Goal: Task Accomplishment & Management: Manage account settings

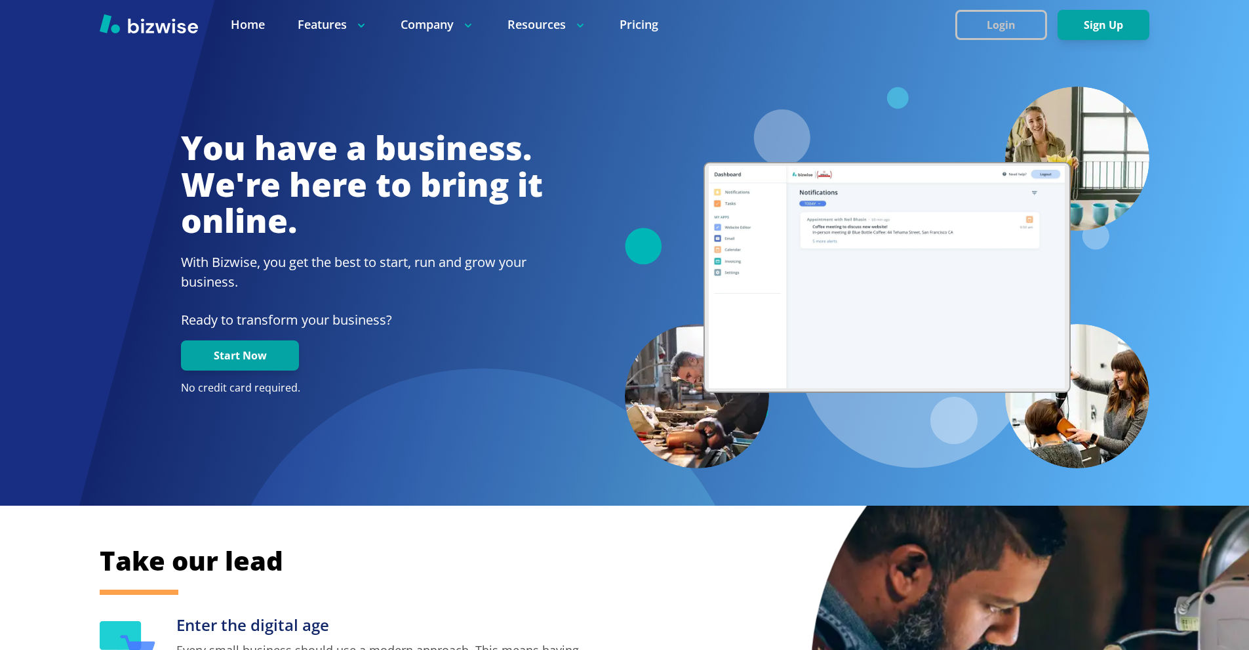
click at [972, 31] on button "Login" at bounding box center [1001, 25] width 92 height 30
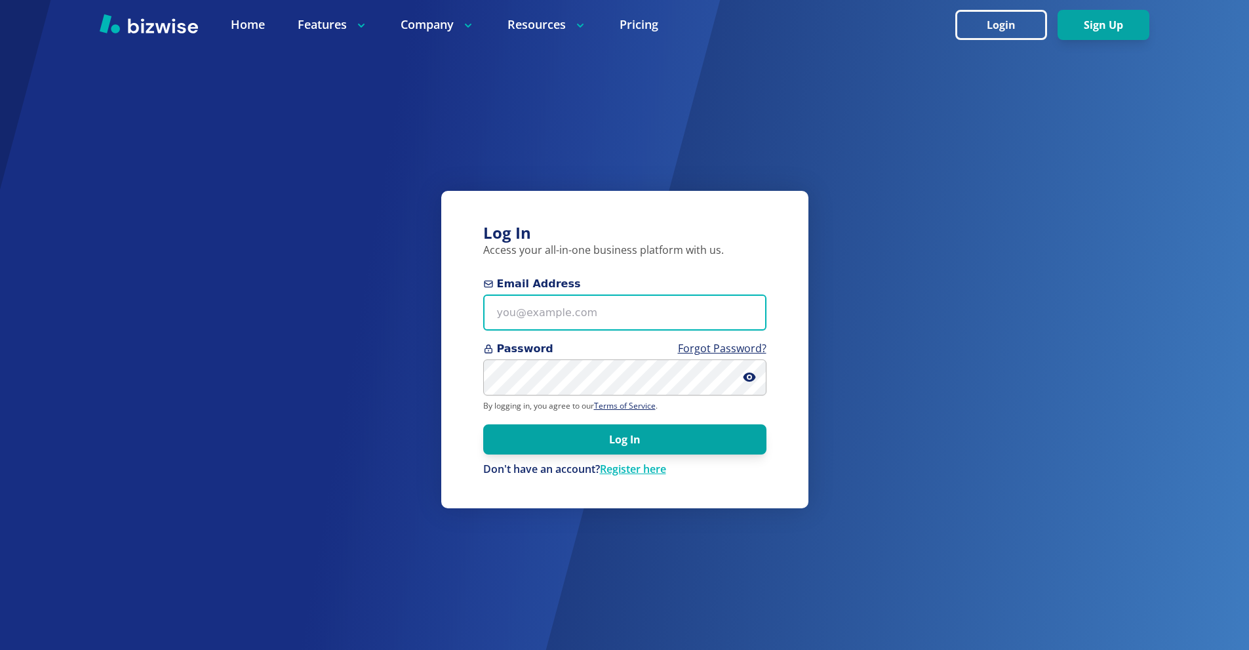
click at [642, 316] on input "Email Address" at bounding box center [624, 312] width 283 height 36
paste input "kier+email@bizwise.com"
type input "kier+email@bizwise.com"
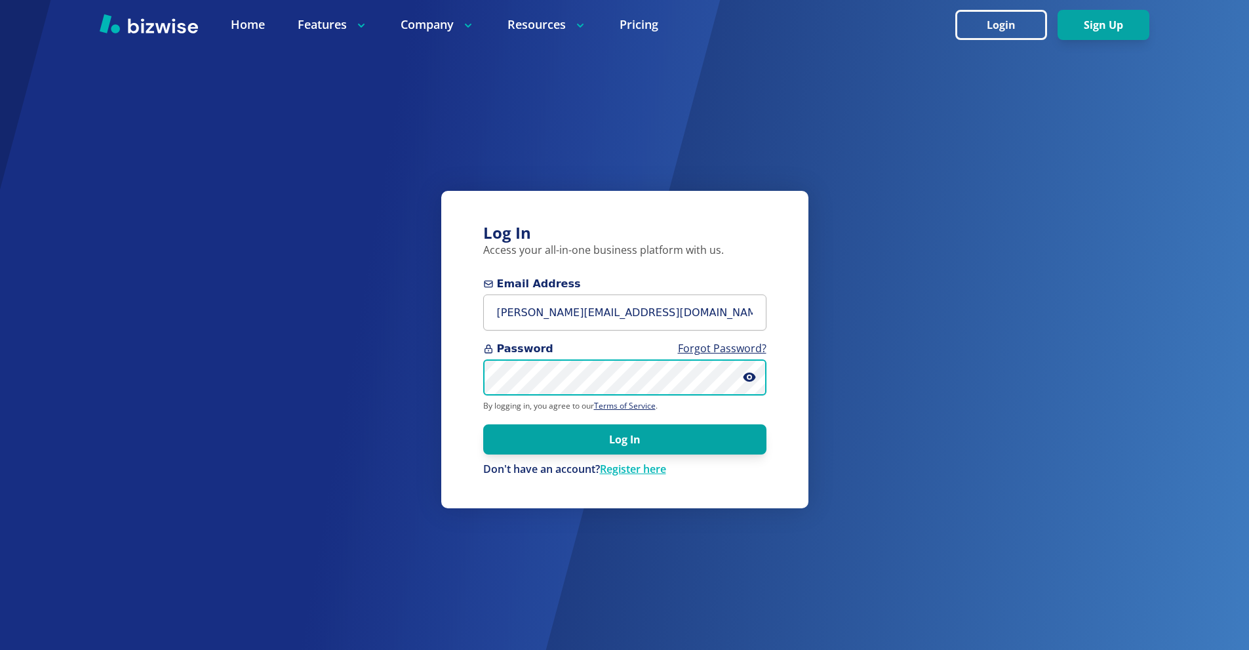
click at [483, 424] on button "Log In" at bounding box center [624, 439] width 283 height 30
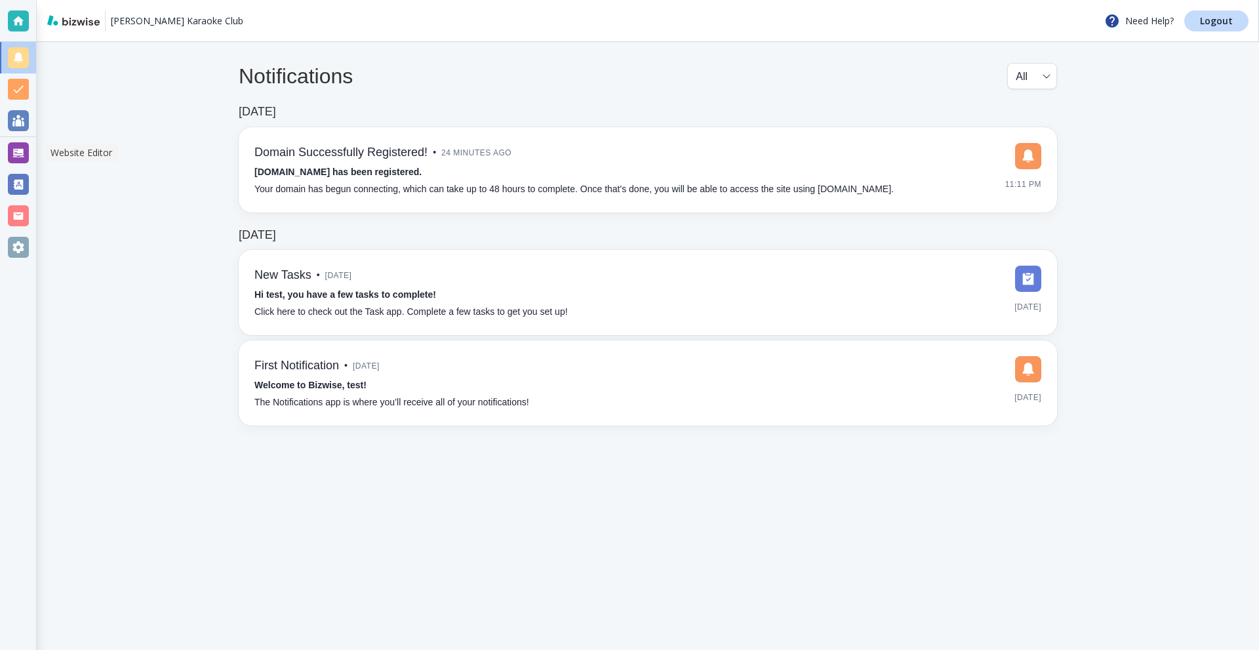
click at [25, 156] on div at bounding box center [18, 152] width 21 height 21
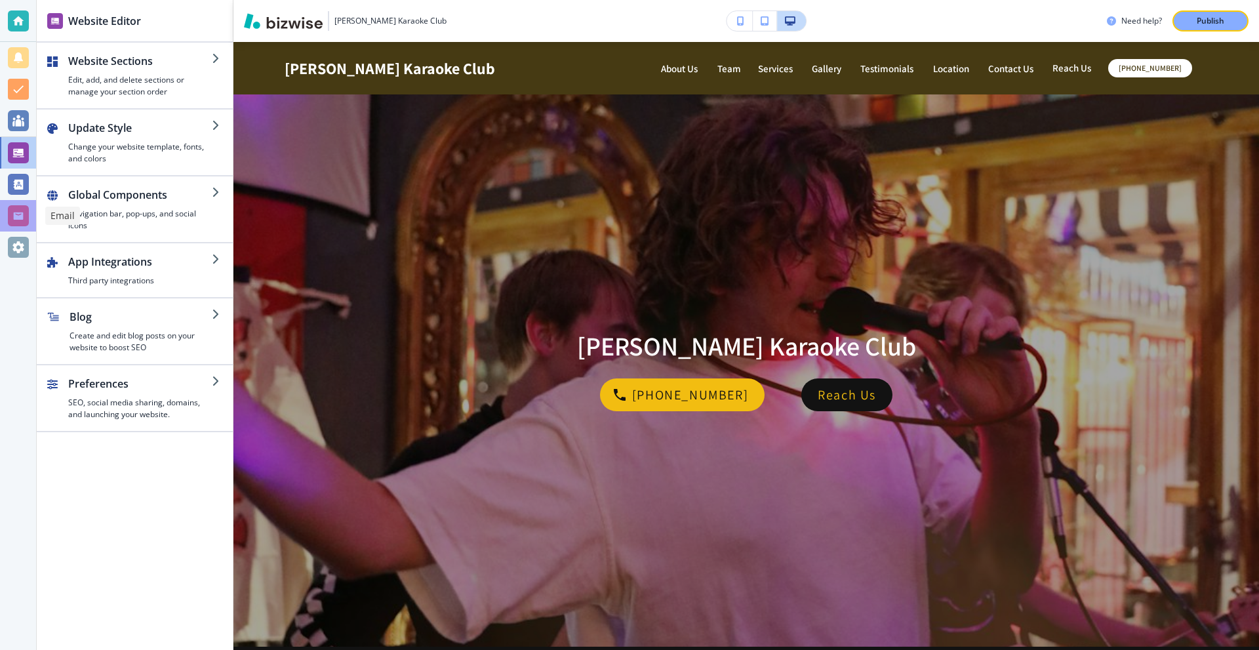
click at [19, 215] on div at bounding box center [18, 215] width 21 height 21
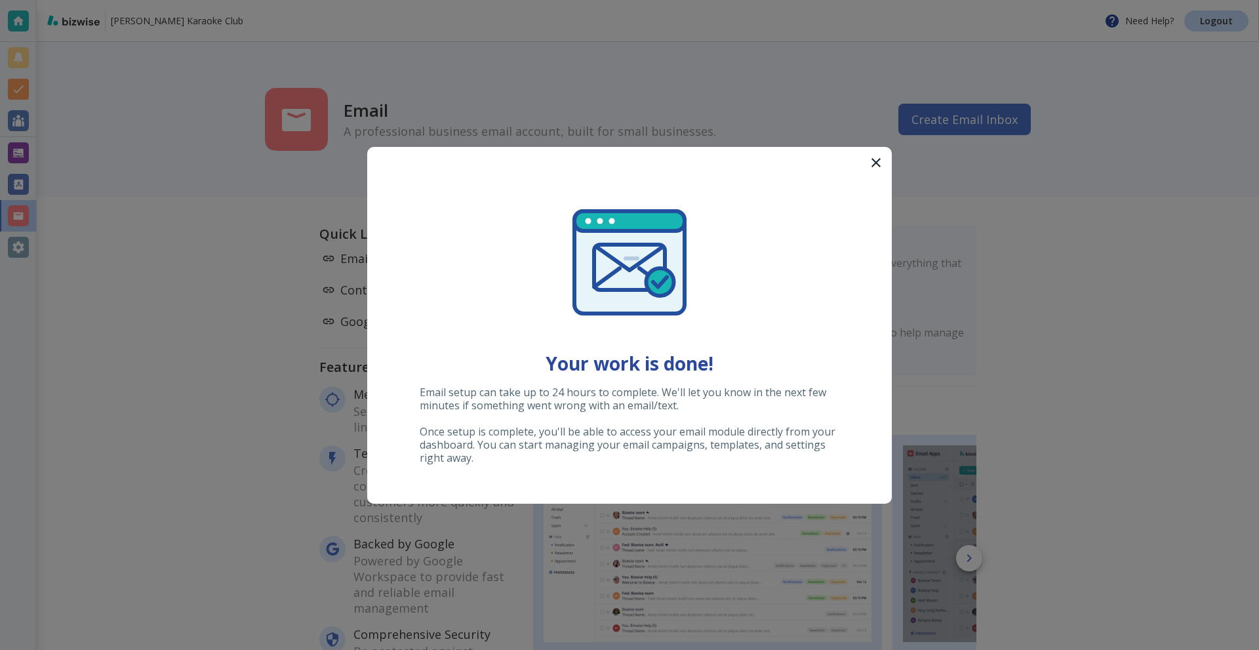
click at [868, 163] on icon "button" at bounding box center [876, 163] width 16 height 16
click at [878, 157] on icon "button" at bounding box center [876, 163] width 16 height 16
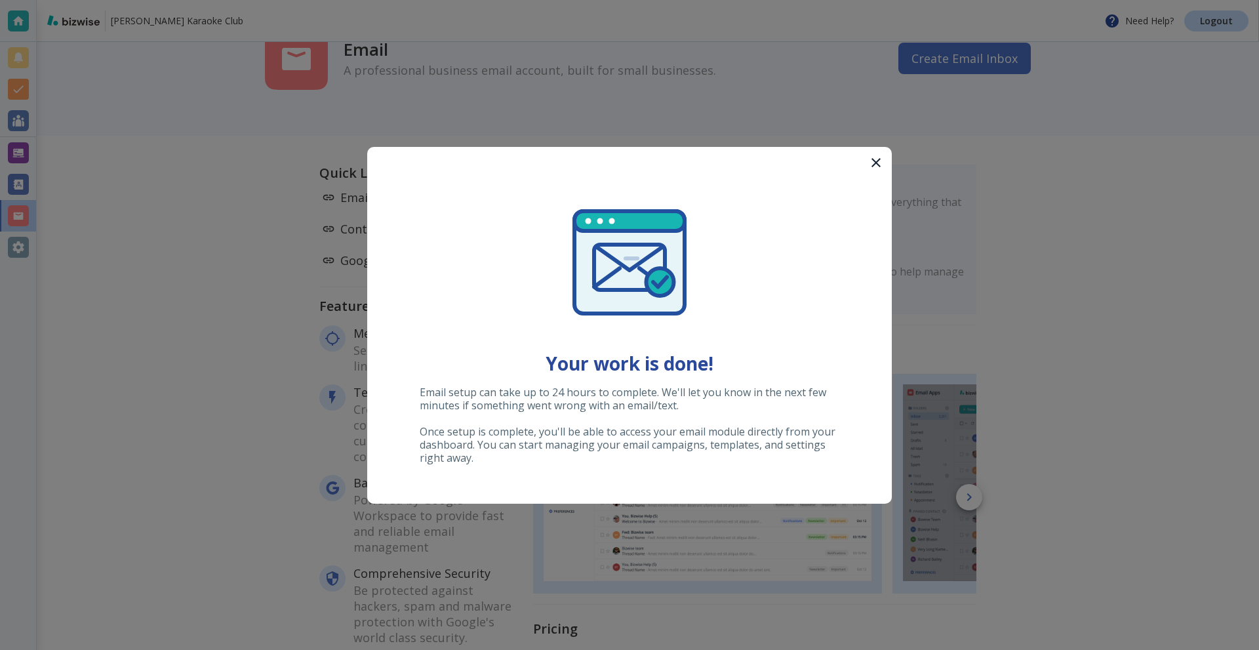
scroll to position [66, 0]
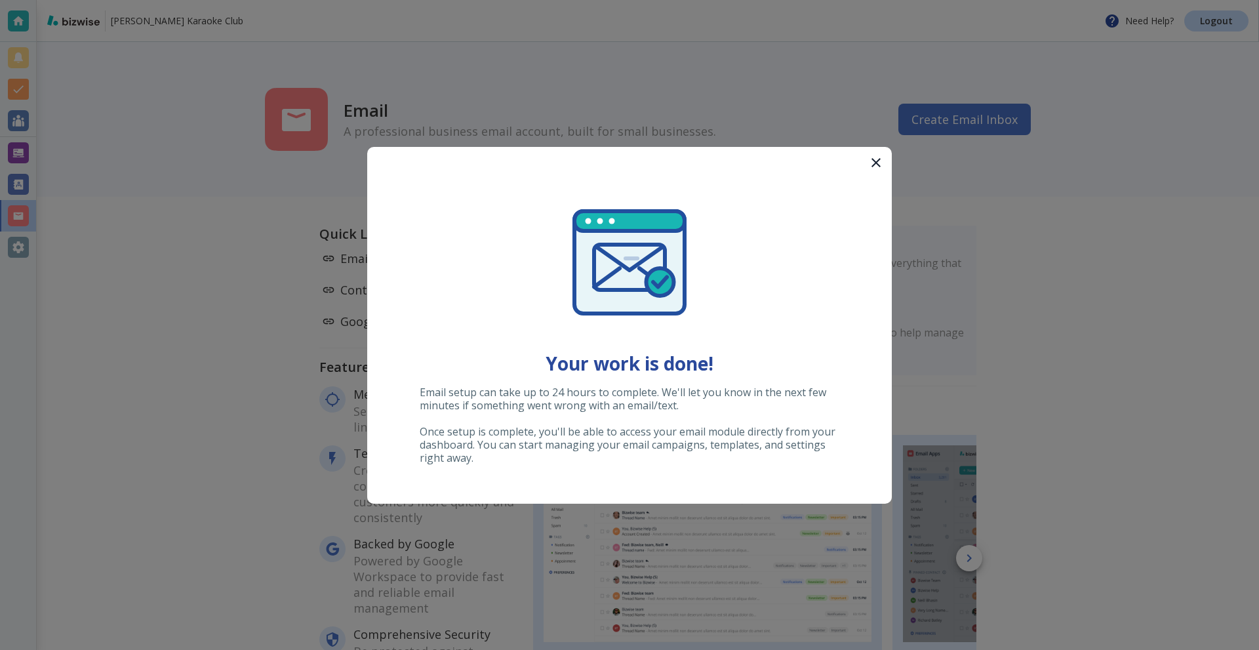
click at [1199, 16] on div at bounding box center [629, 325] width 1259 height 650
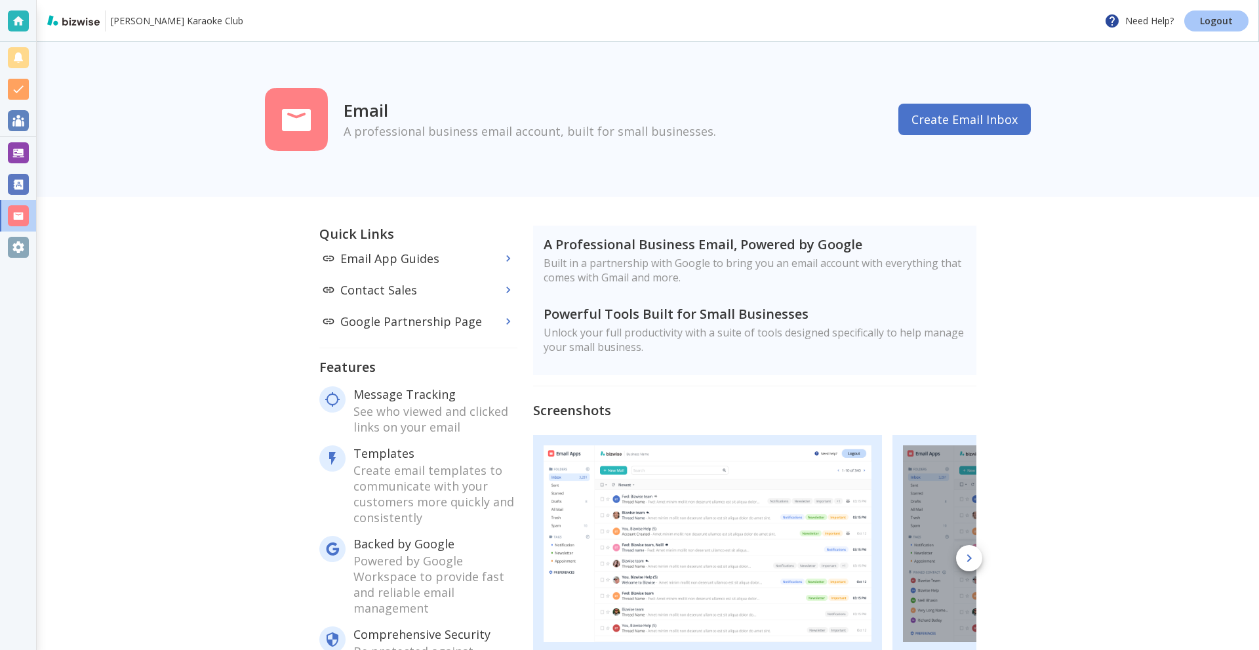
click at [1199, 16] on link "Logout" at bounding box center [1216, 20] width 64 height 21
